Goal: Task Accomplishment & Management: Manage account settings

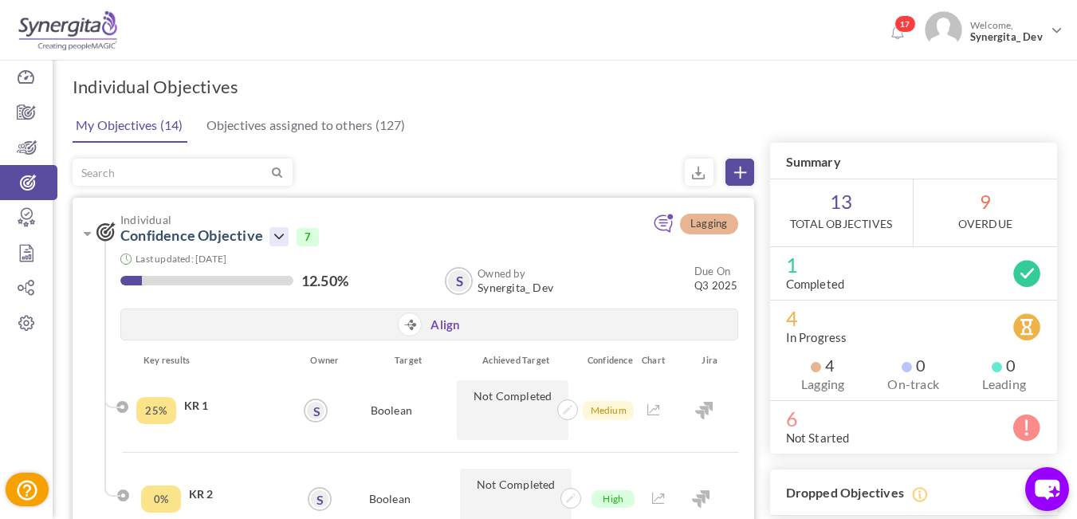
click at [281, 239] on icon at bounding box center [278, 236] width 19 height 19
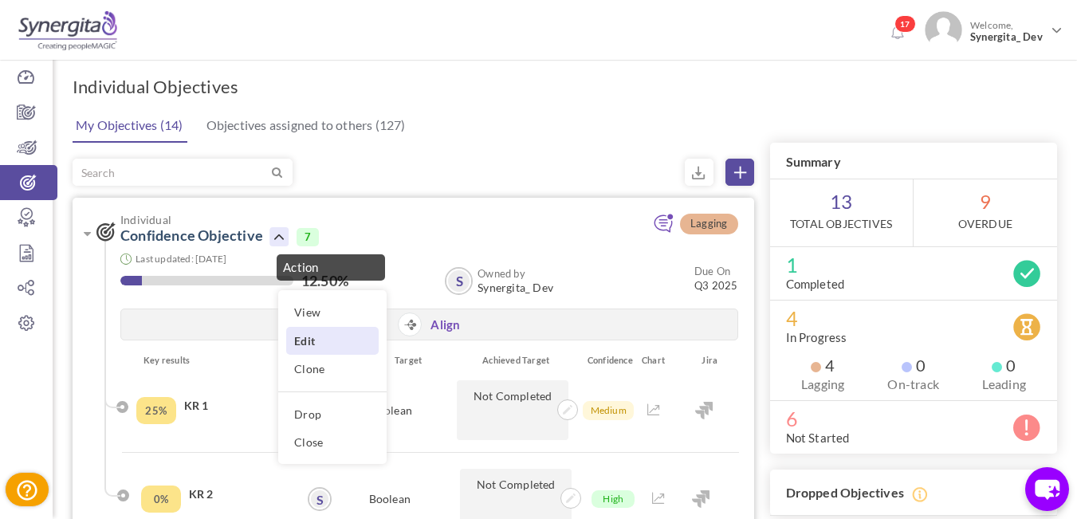
click at [297, 349] on link "Edit" at bounding box center [332, 341] width 92 height 28
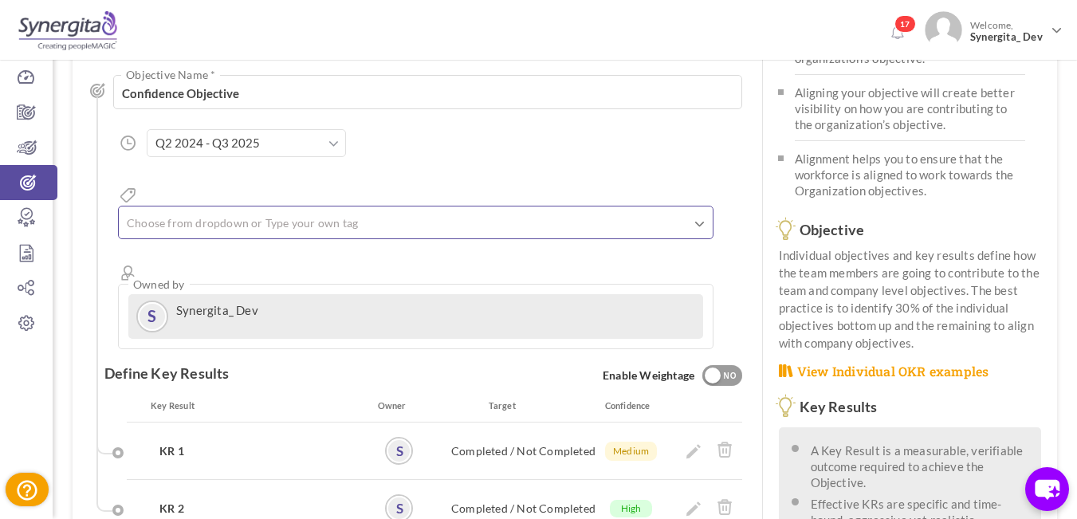
scroll to position [159, 0]
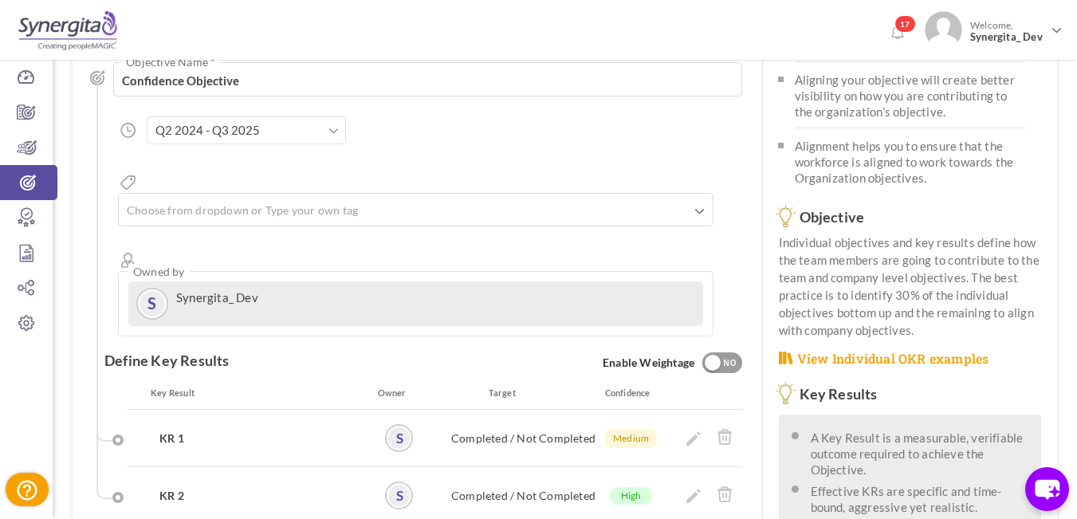
click at [273, 140] on input "Q2 2024 - Q3 2025" at bounding box center [246, 130] width 199 height 28
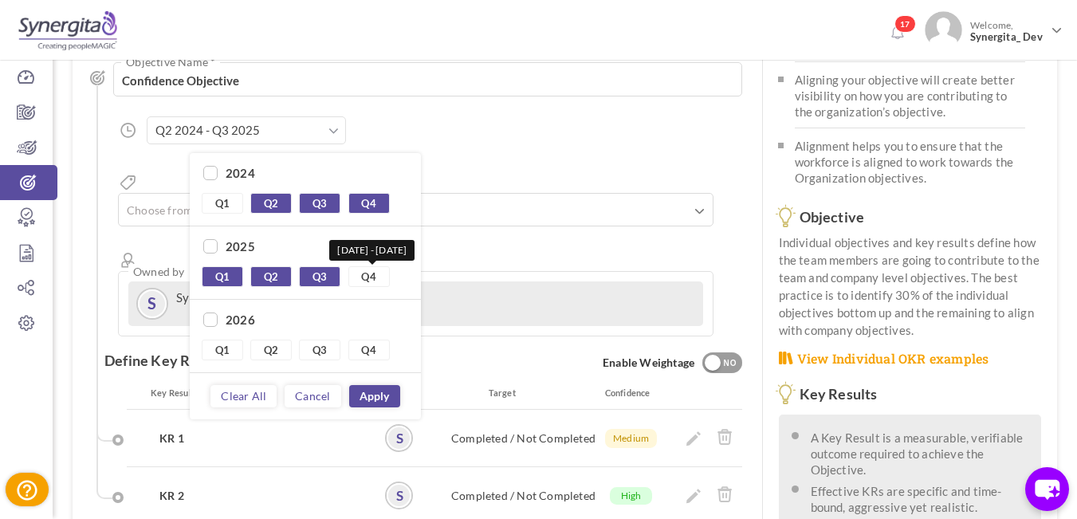
click at [363, 281] on link "Q4" at bounding box center [368, 276] width 41 height 21
type input "Q2 2024 - Q4 2025"
checkbox input "true"
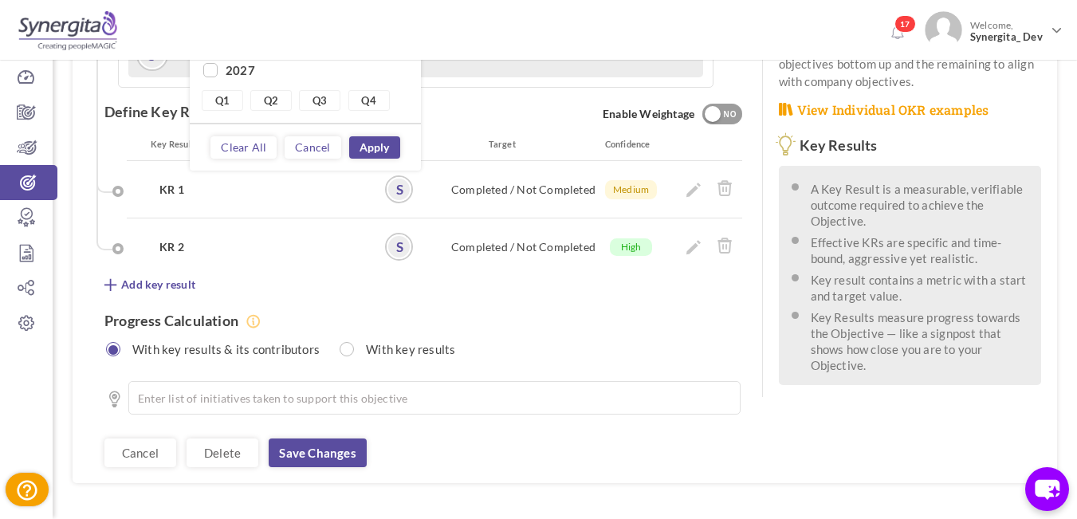
scroll to position [411, 0]
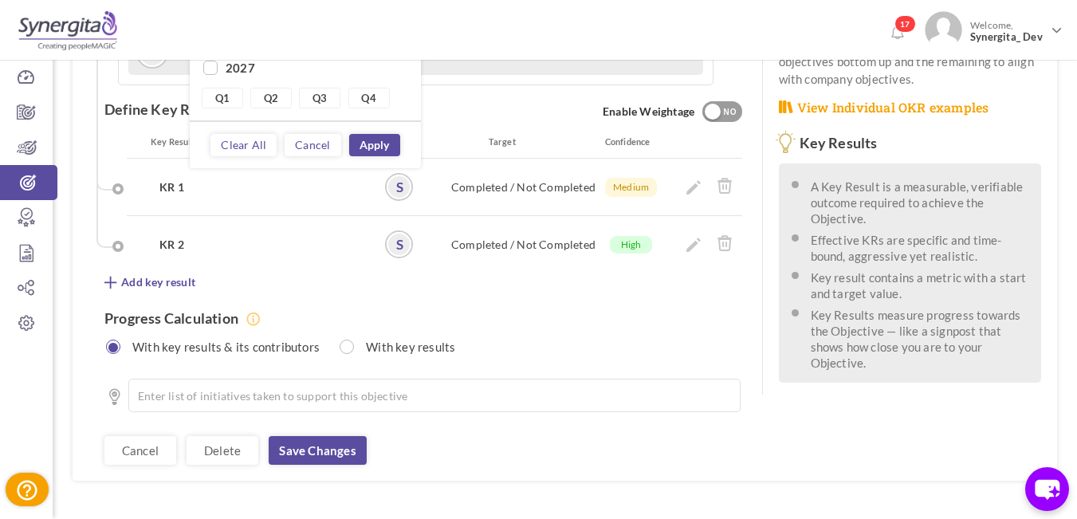
click at [383, 143] on link "Apply" at bounding box center [374, 145] width 51 height 22
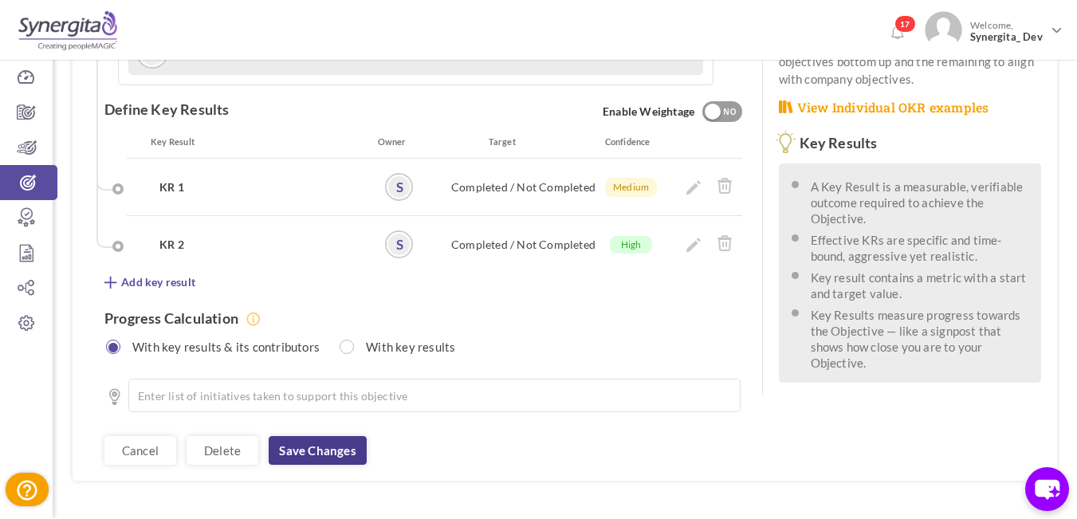
click at [330, 436] on link "Save changes" at bounding box center [317, 450] width 97 height 29
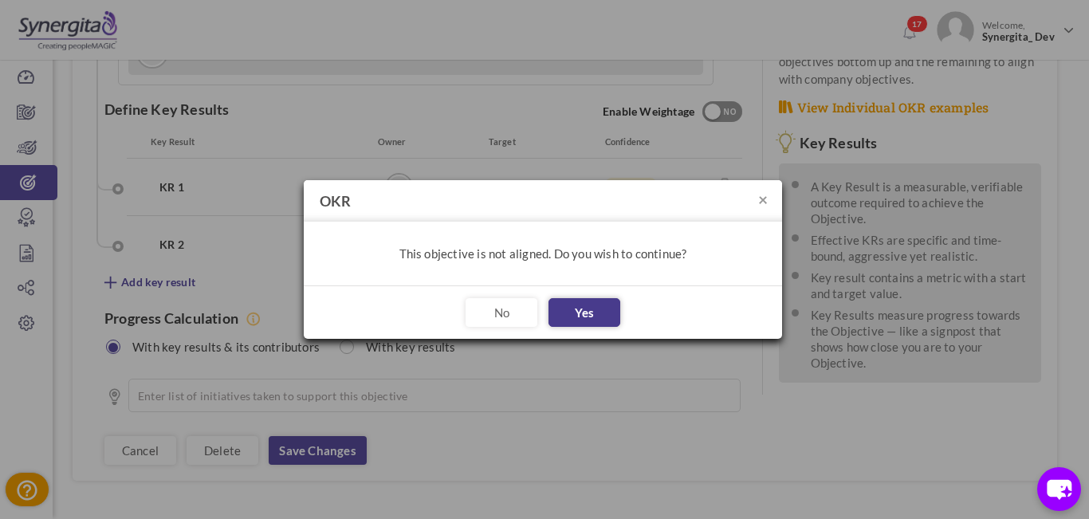
click at [566, 311] on button "Yes" at bounding box center [584, 312] width 72 height 29
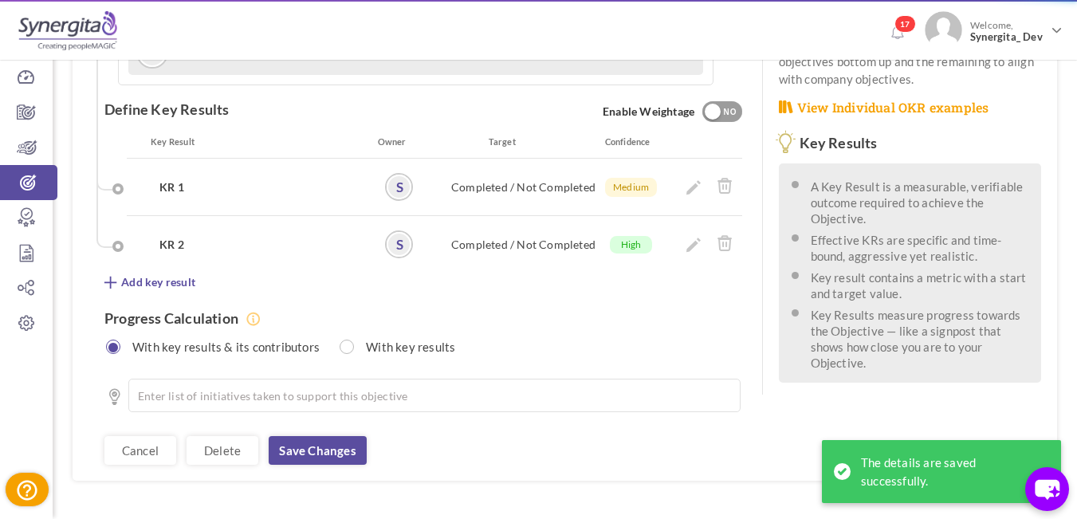
scroll to position [0, 0]
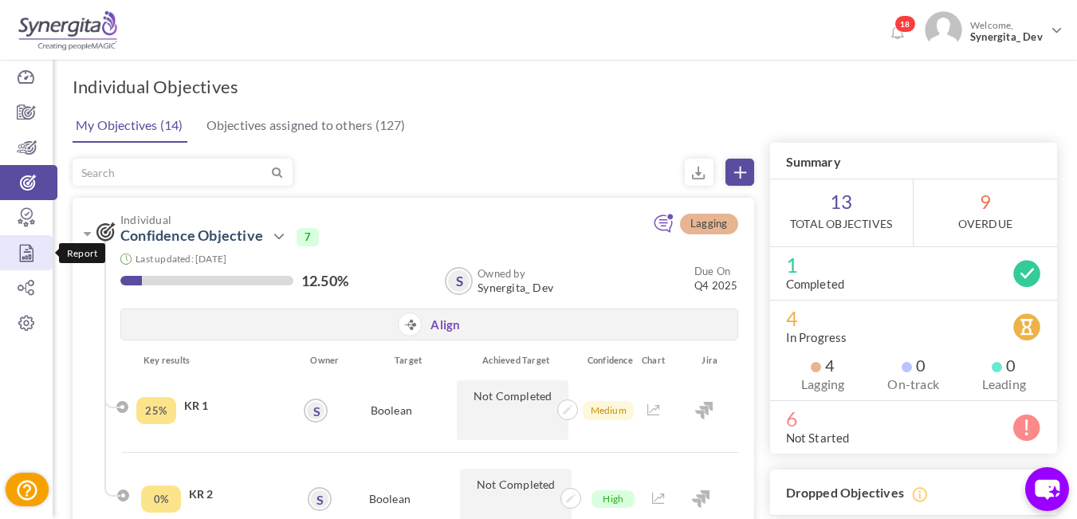
click at [18, 254] on icon at bounding box center [26, 253] width 53 height 16
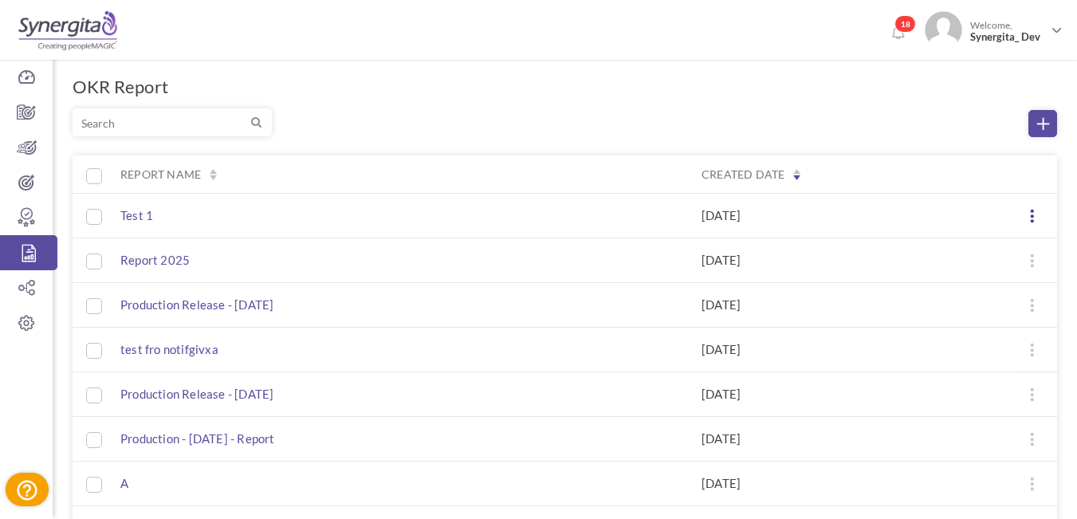
click at [1029, 210] on icon at bounding box center [1032, 216] width 13 height 13
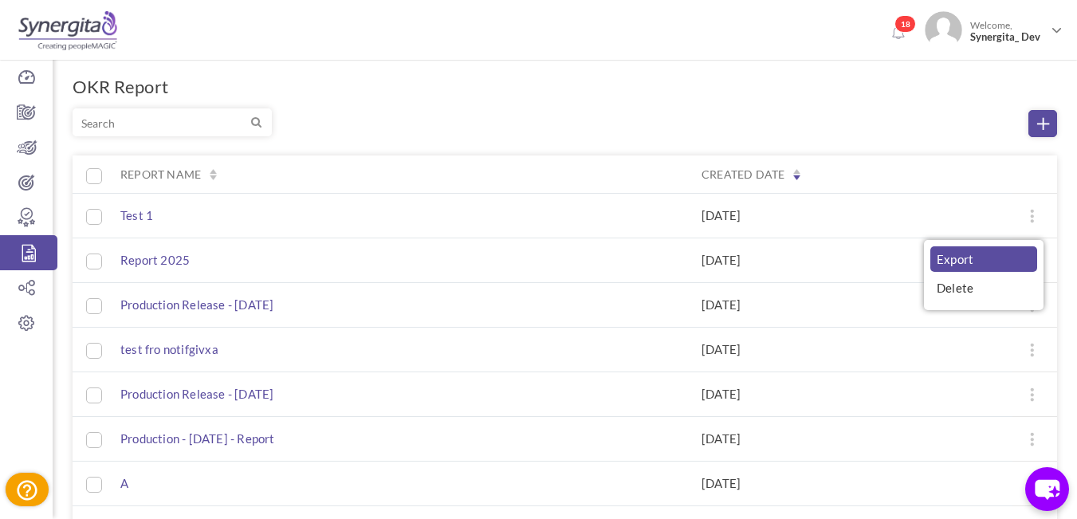
click at [969, 260] on link "Export" at bounding box center [983, 259] width 107 height 26
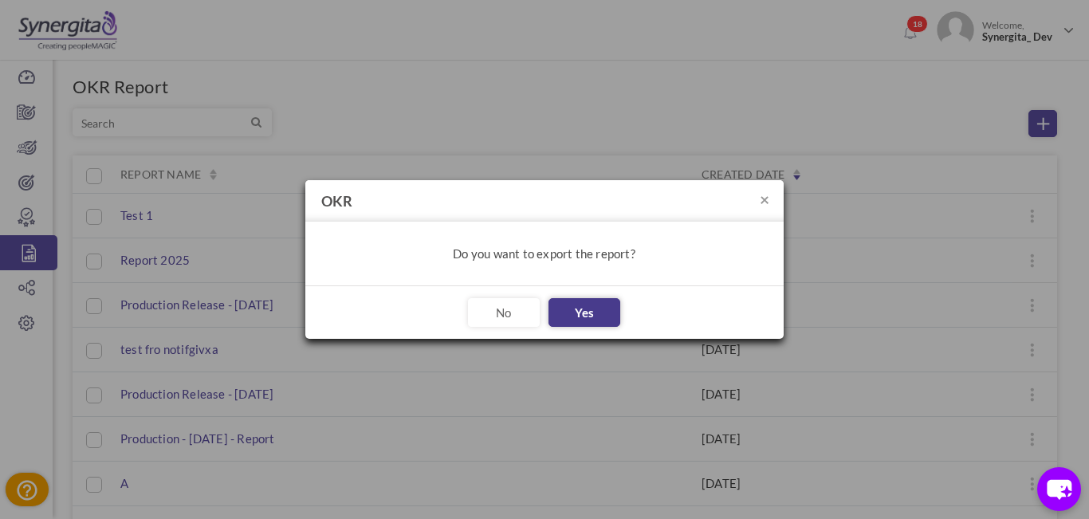
click at [597, 314] on link "Yes" at bounding box center [584, 312] width 72 height 29
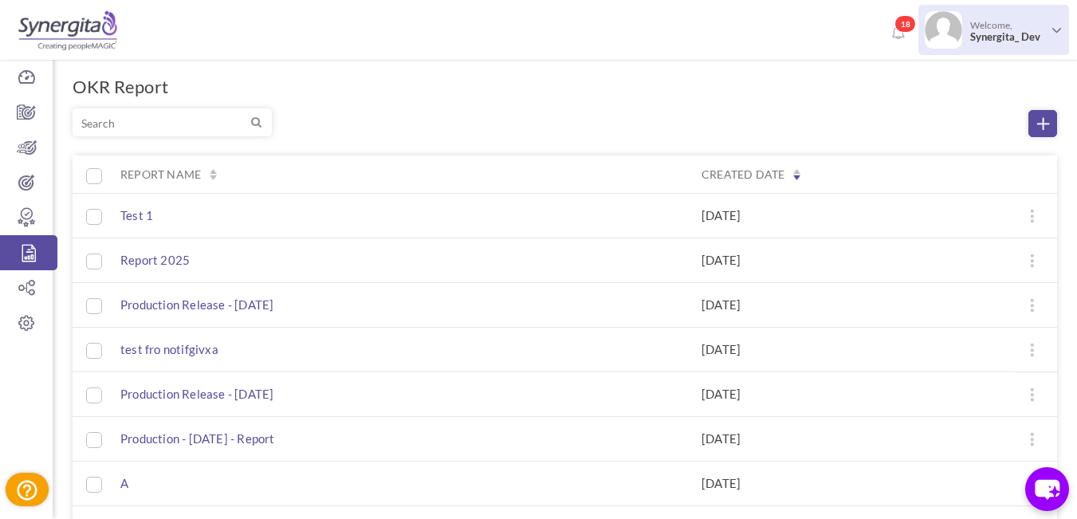
click at [1035, 45] on span "Welcome, Synergita_ Dev" at bounding box center [1005, 31] width 87 height 40
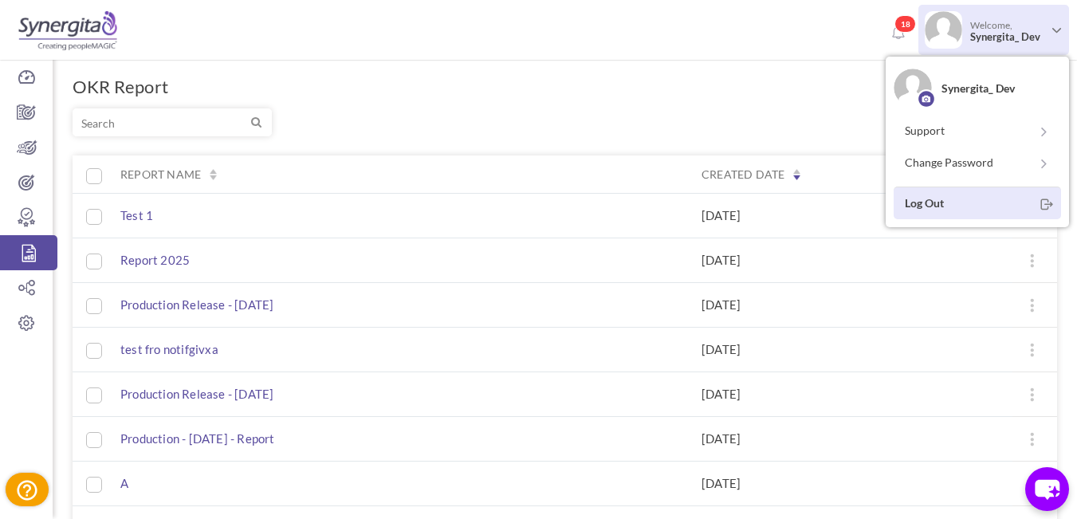
click at [948, 196] on link "Log Out" at bounding box center [977, 203] width 167 height 33
